Goal: Book appointment/travel/reservation

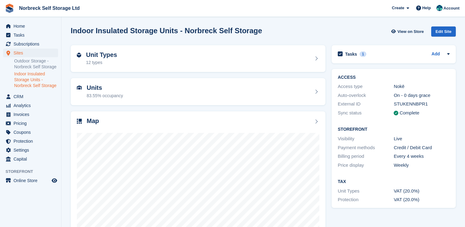
scroll to position [35, 0]
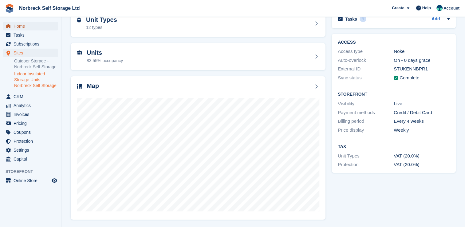
click at [21, 27] on span "Home" at bounding box center [32, 26] width 37 height 9
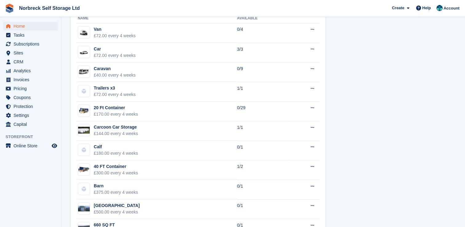
scroll to position [378, 0]
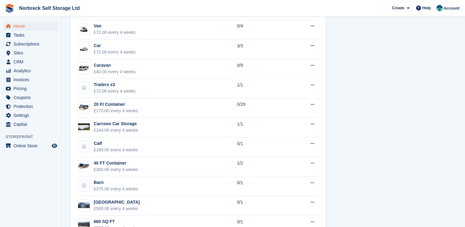
click at [94, 72] on div "£40.00 every 4 weeks" at bounding box center [115, 71] width 42 height 6
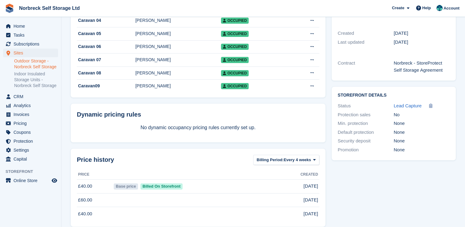
scroll to position [156, 0]
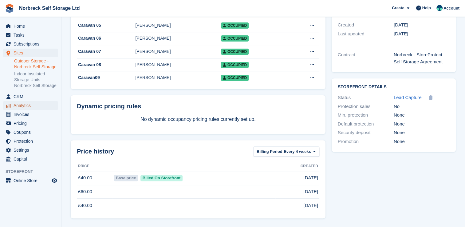
click at [23, 109] on span "Analytics" at bounding box center [32, 105] width 37 height 9
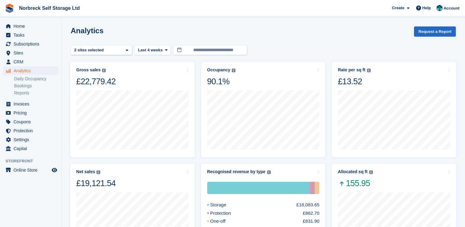
click at [127, 50] on icon at bounding box center [127, 50] width 2 height 4
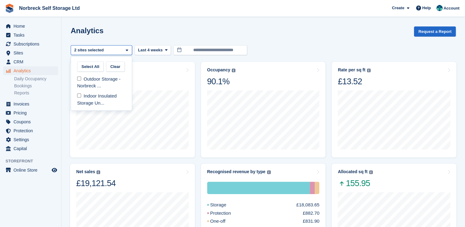
click at [110, 85] on div "Outdoor Storage - Norbreck ..." at bounding box center [101, 82] width 56 height 17
select select "****"
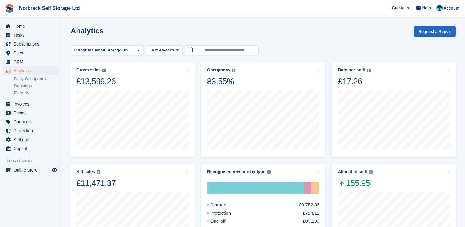
click at [136, 52] on span at bounding box center [138, 50] width 5 height 5
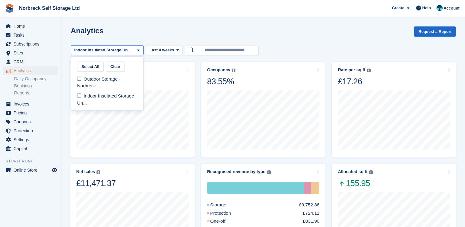
click at [120, 77] on div "Outdoor Storage - Norbreck ..." at bounding box center [106, 82] width 67 height 17
select select "****"
